Goal: Task Accomplishment & Management: Use online tool/utility

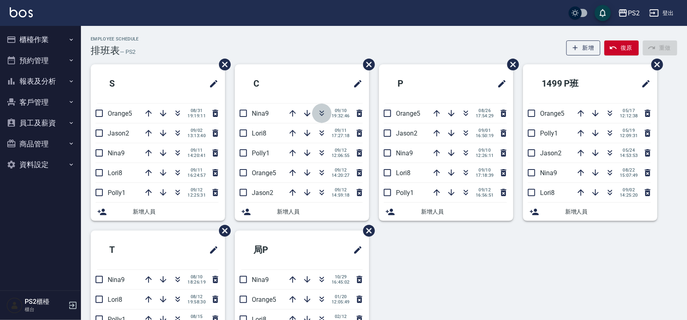
click at [322, 113] on icon "button" at bounding box center [322, 113] width 10 height 10
click at [177, 112] on icon "button" at bounding box center [178, 113] width 10 height 10
click at [618, 44] on button "復原" at bounding box center [621, 47] width 34 height 15
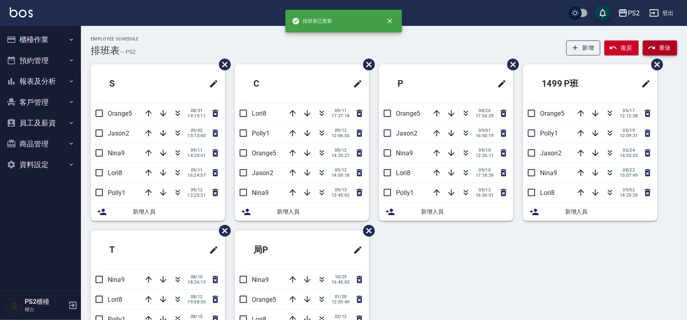
click at [650, 45] on icon "button" at bounding box center [652, 48] width 8 height 8
click at [293, 189] on icon "button" at bounding box center [293, 193] width 10 height 10
click at [295, 172] on icon "button" at bounding box center [293, 173] width 10 height 10
click at [288, 153] on icon "button" at bounding box center [293, 153] width 10 height 10
click at [293, 133] on icon "button" at bounding box center [293, 133] width 10 height 10
